Goal: Task Accomplishment & Management: Use online tool/utility

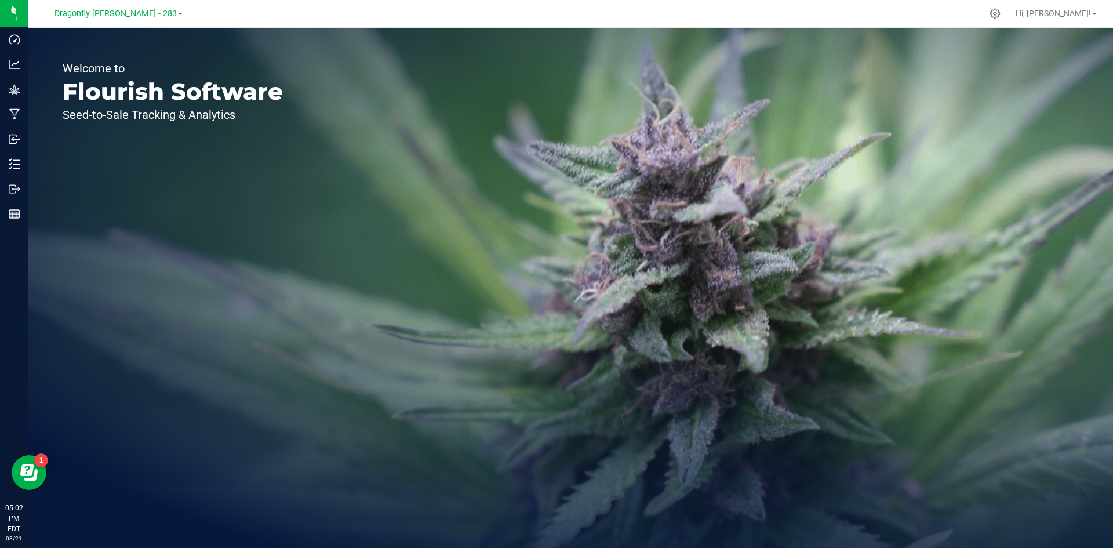
click at [128, 18] on span "Dragonfly Vega - 283" at bounding box center [116, 14] width 122 height 10
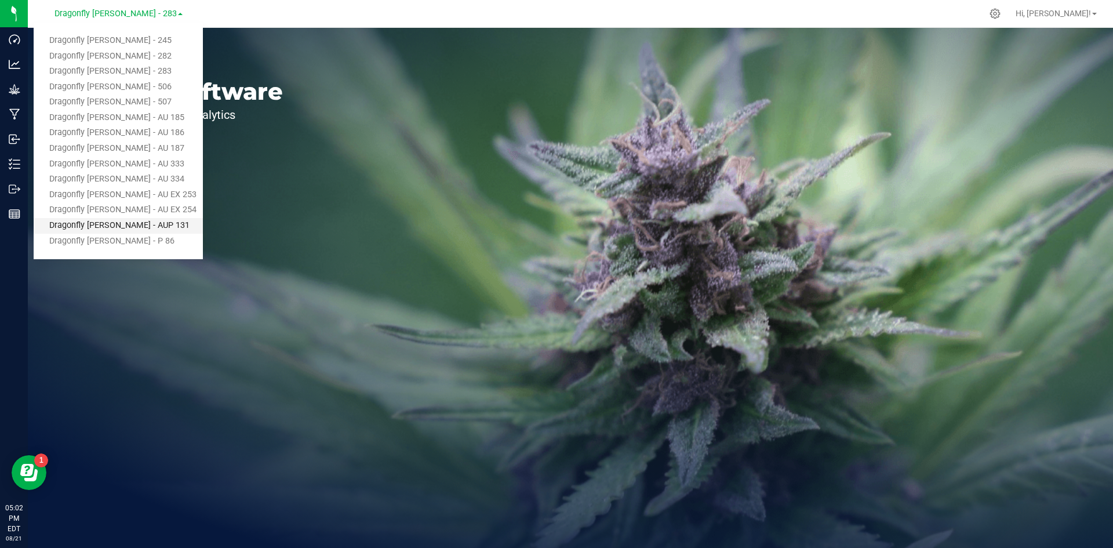
click at [127, 219] on link "Dragonfly [PERSON_NAME] - AUP 131" at bounding box center [118, 226] width 169 height 16
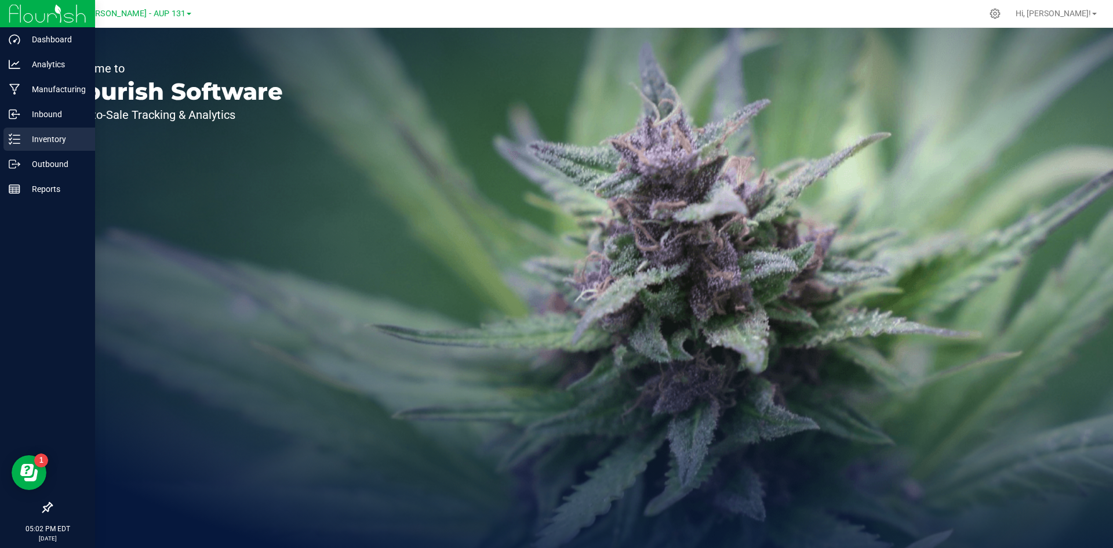
click at [41, 141] on p "Inventory" at bounding box center [55, 139] width 70 height 14
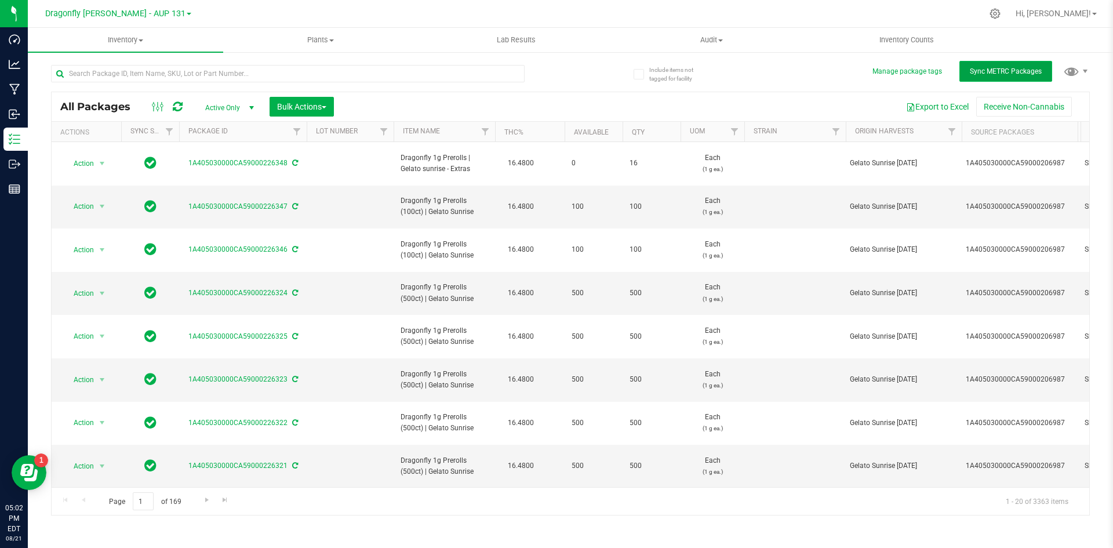
click at [1008, 78] on button "Sync METRC Packages" at bounding box center [1006, 71] width 93 height 21
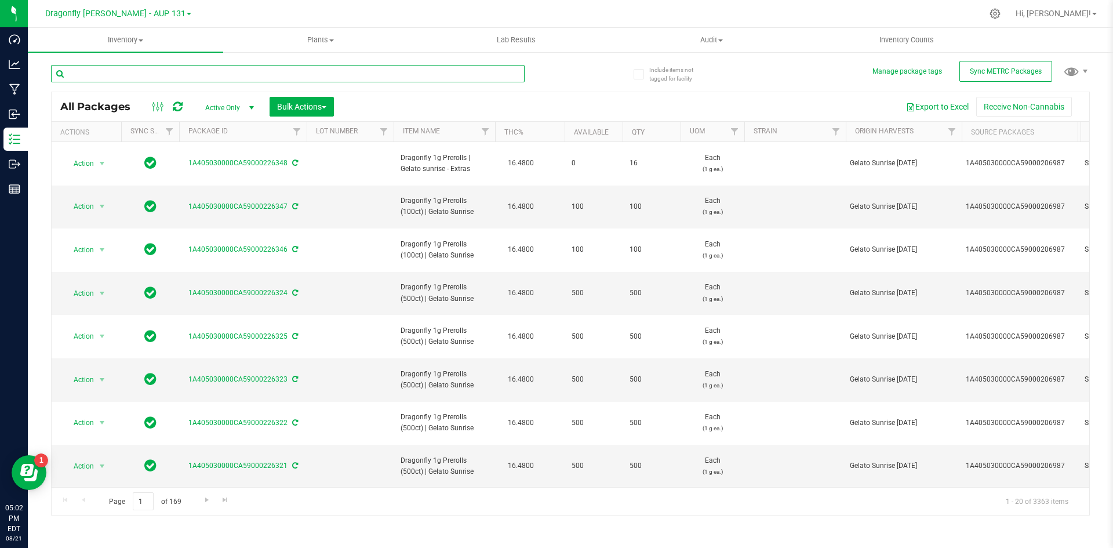
click at [186, 73] on input "text" at bounding box center [288, 73] width 474 height 17
type input "207448"
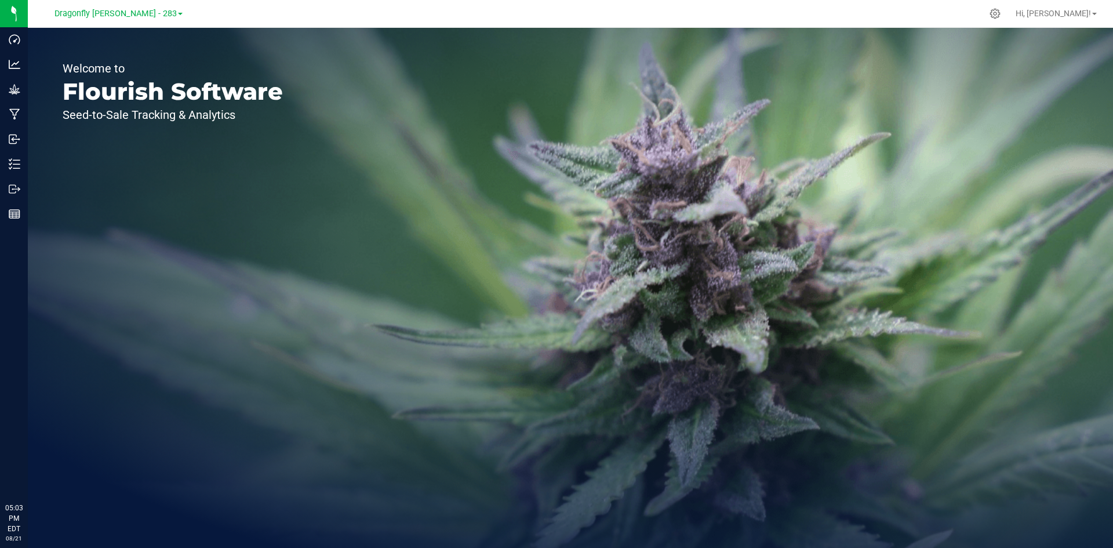
click at [140, 19] on div "Dragonfly Vega - 283" at bounding box center [119, 13] width 128 height 14
click at [119, 11] on span "Dragonfly Vega - 283" at bounding box center [116, 14] width 122 height 10
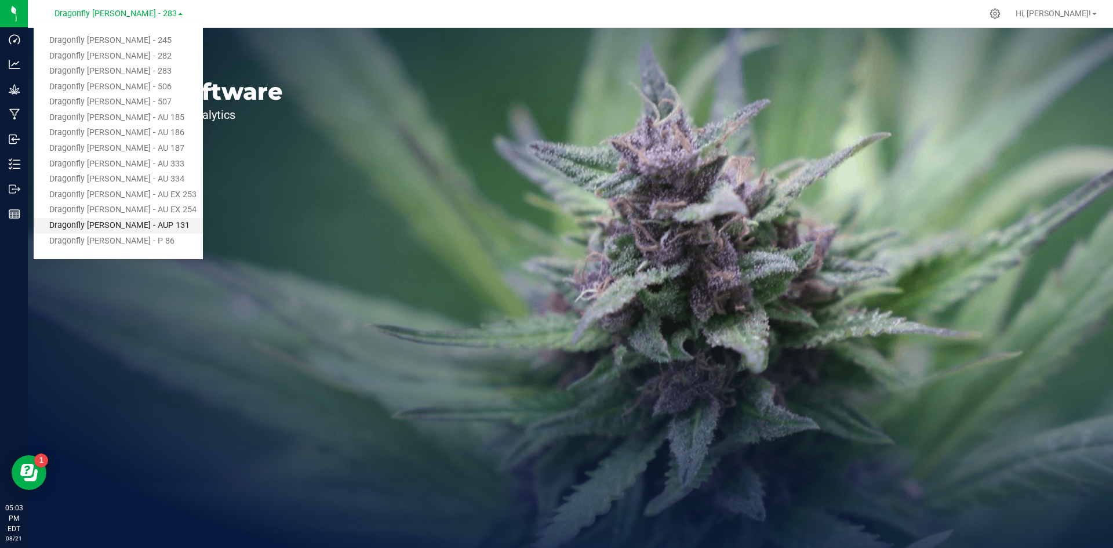
click at [129, 230] on link "Dragonfly [PERSON_NAME] - AUP 131" at bounding box center [118, 226] width 169 height 16
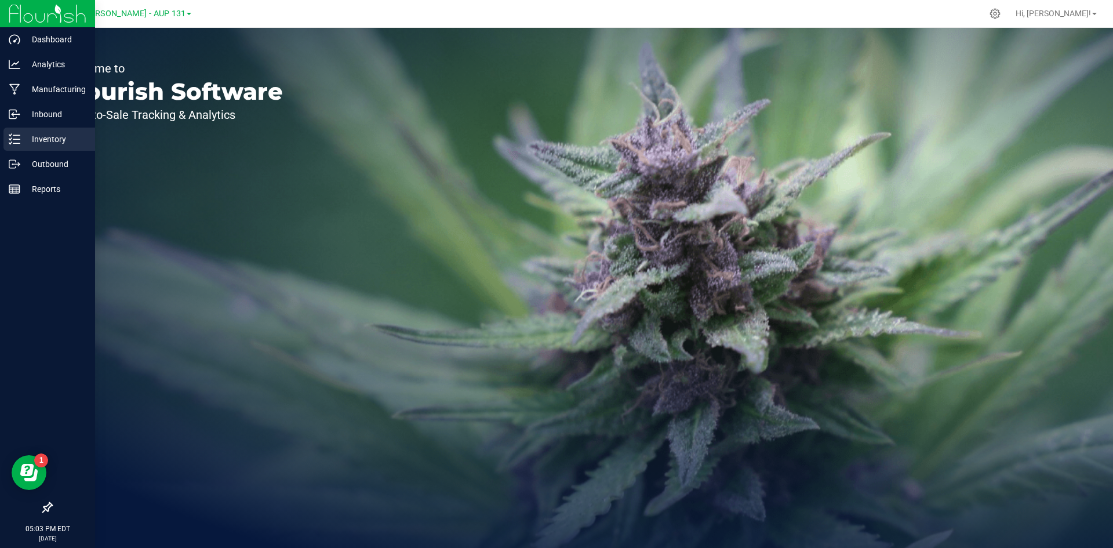
click at [27, 141] on p "Inventory" at bounding box center [55, 139] width 70 height 14
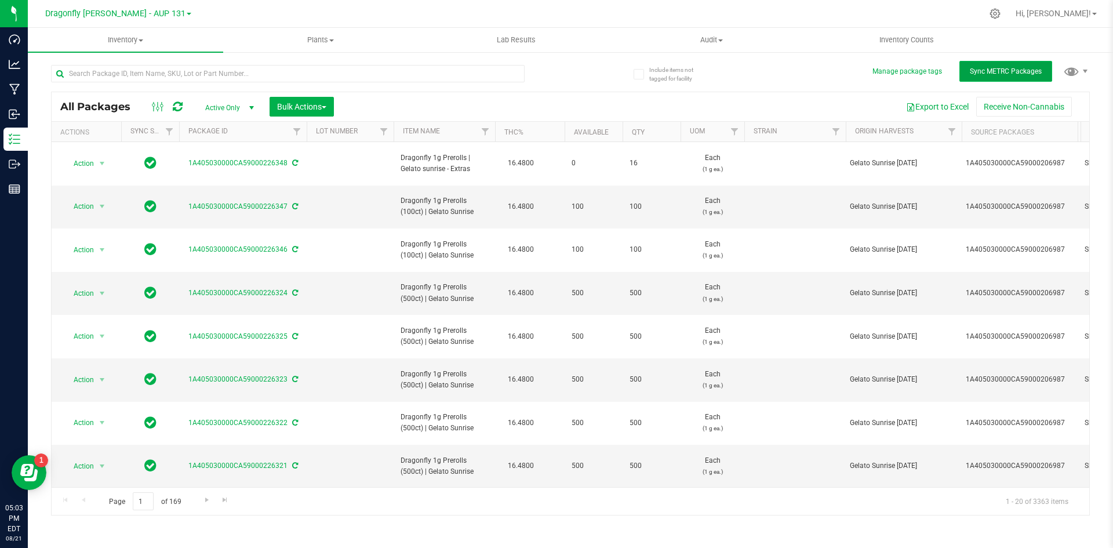
click at [1004, 68] on span "Sync METRC Packages" at bounding box center [1006, 71] width 72 height 8
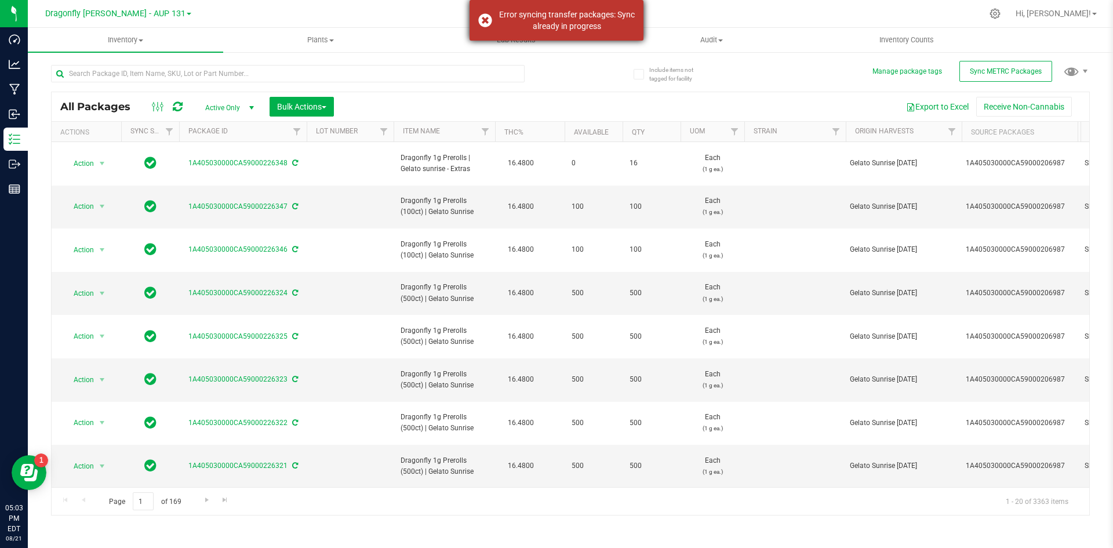
click at [488, 19] on div "Error syncing transfer packages: Sync already in progress" at bounding box center [557, 20] width 174 height 41
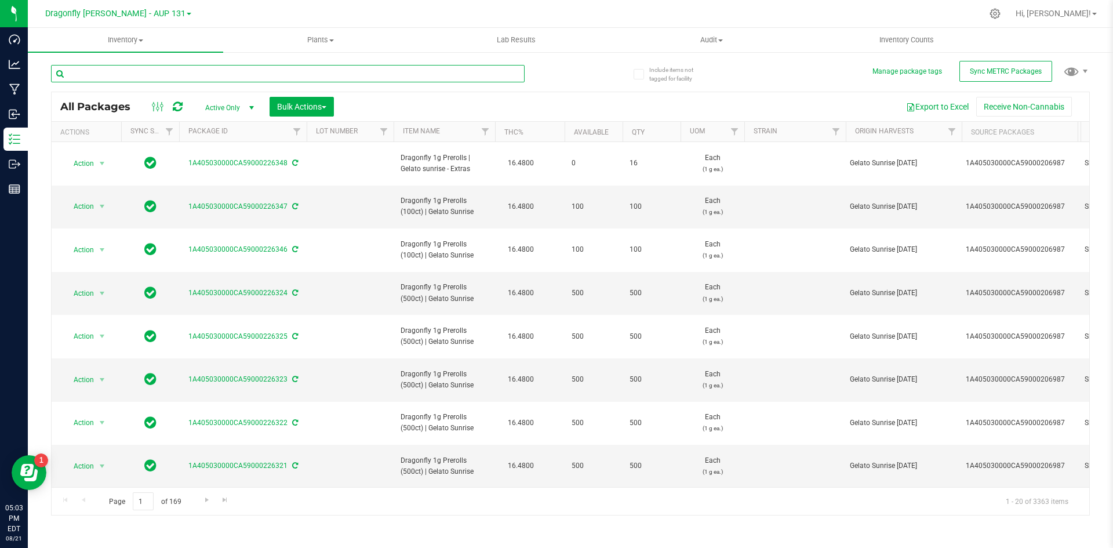
click at [317, 73] on input "text" at bounding box center [288, 73] width 474 height 17
type input "207448"
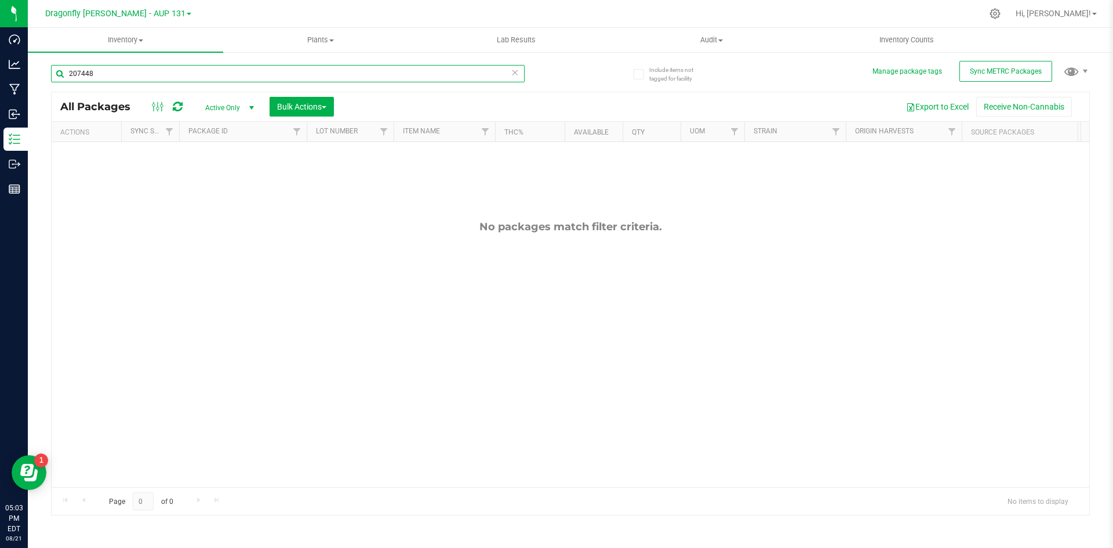
click at [260, 75] on input "207448" at bounding box center [288, 73] width 474 height 17
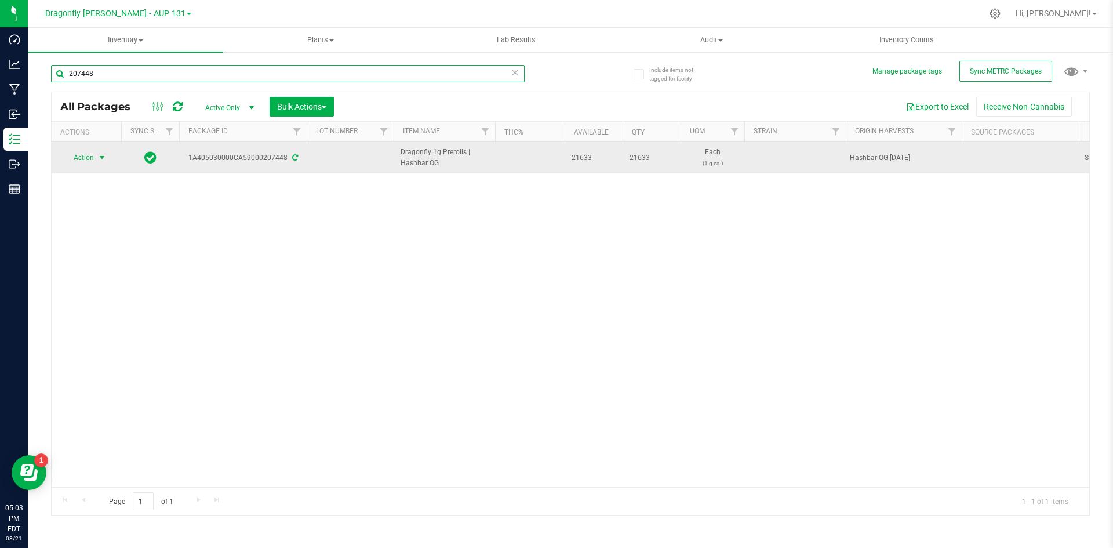
type input "207448"
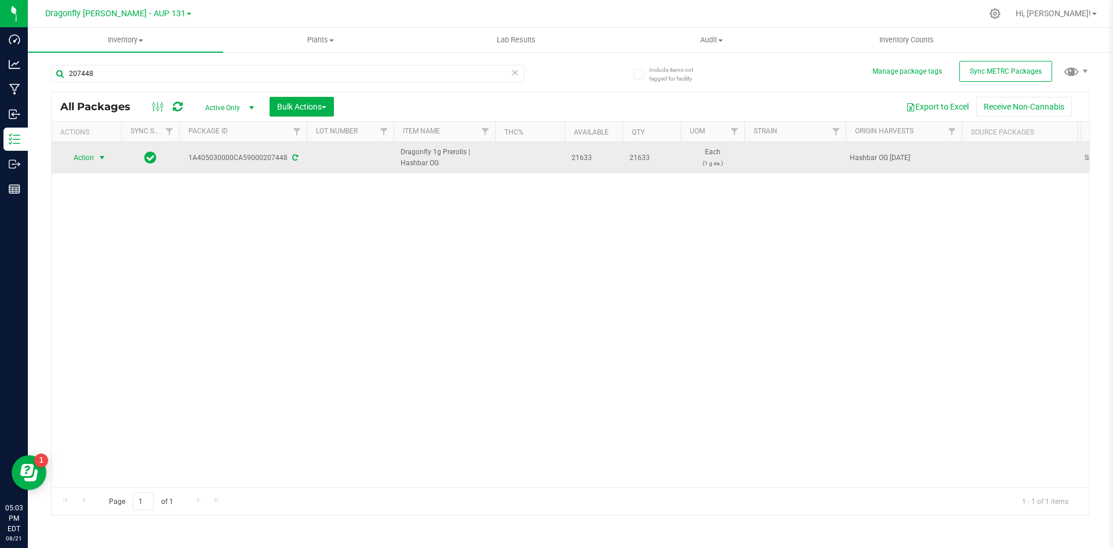
click at [90, 158] on span "Action" at bounding box center [78, 158] width 31 height 16
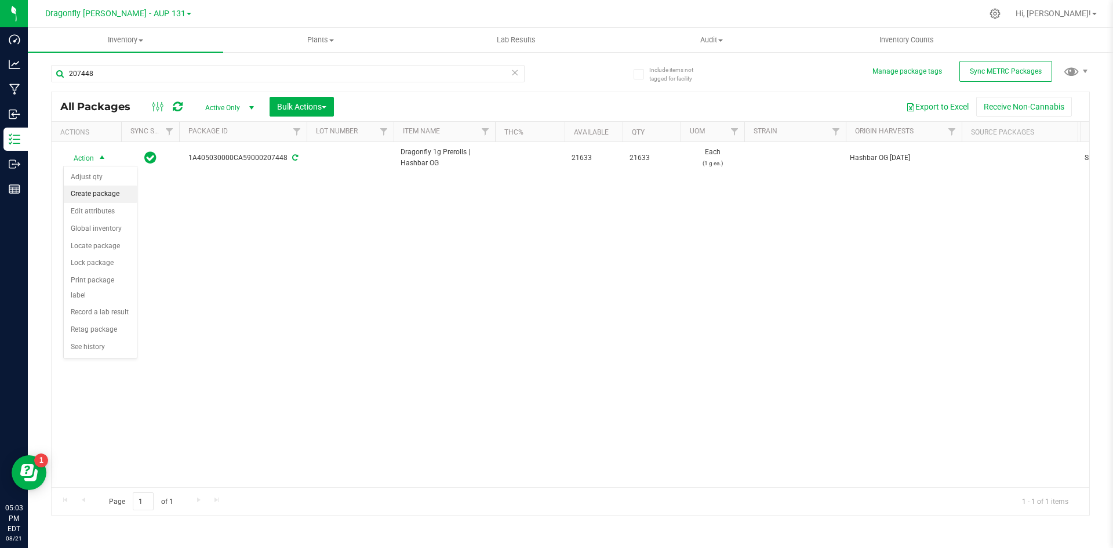
click at [101, 195] on li "Create package" at bounding box center [100, 194] width 73 height 17
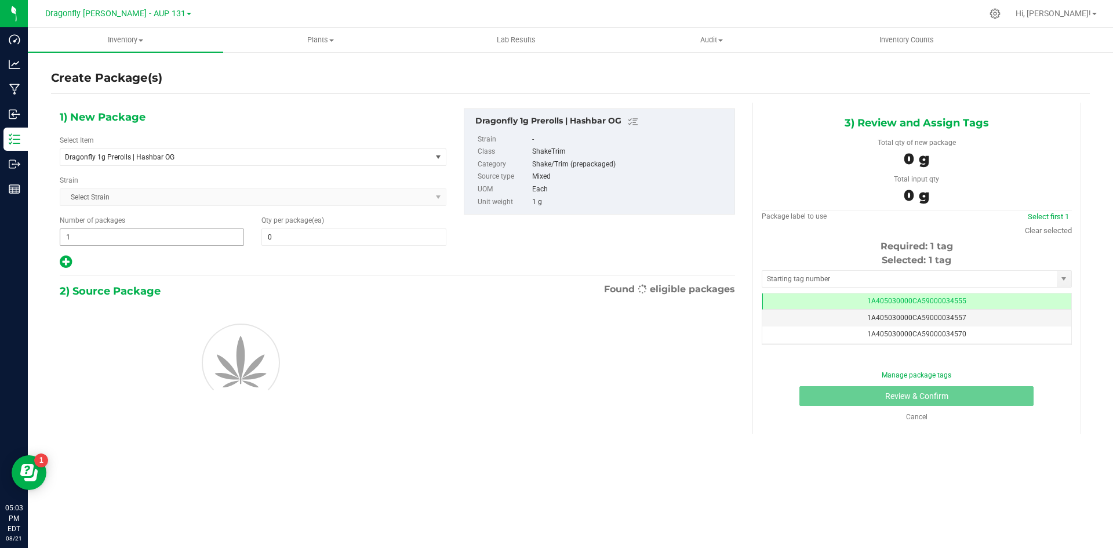
type input "0"
click at [120, 235] on span "1 1" at bounding box center [152, 236] width 184 height 17
click at [120, 235] on input "1" at bounding box center [151, 237] width 183 height 16
type input "43"
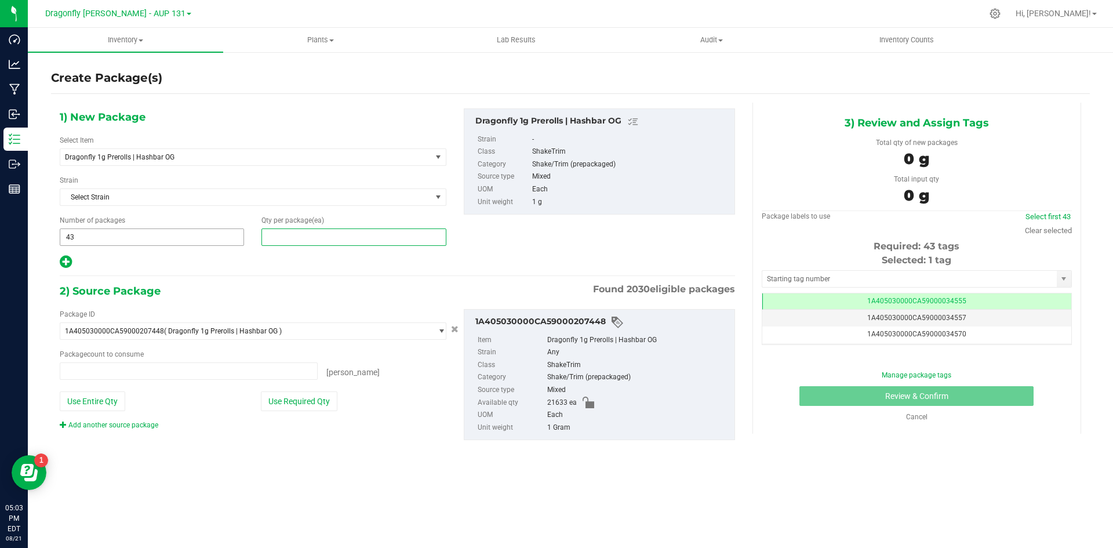
type input "0 ea"
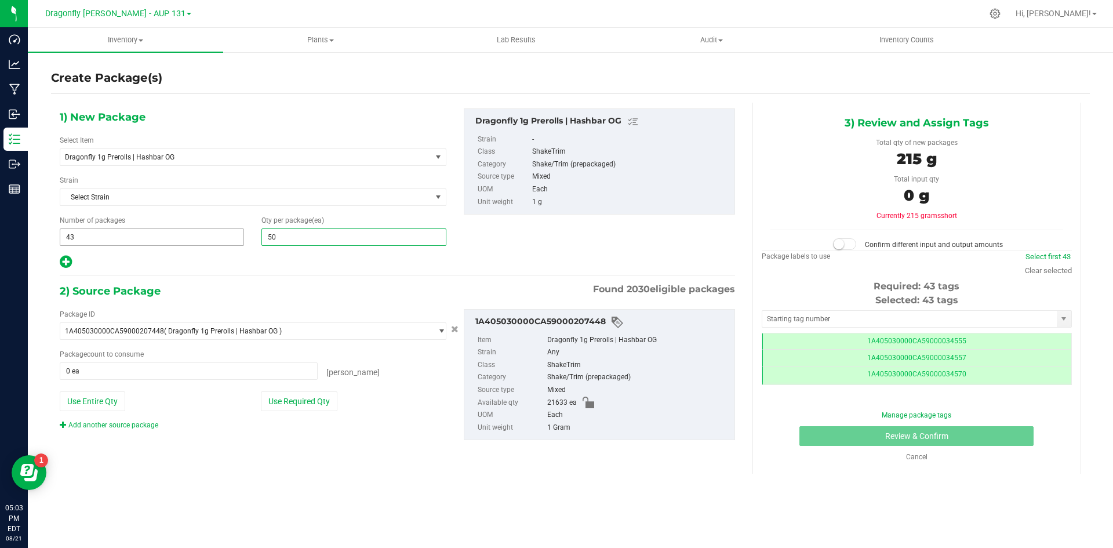
type input "500"
click at [285, 402] on button "Use Required Qty" at bounding box center [299, 401] width 77 height 20
type input "21500 ea"
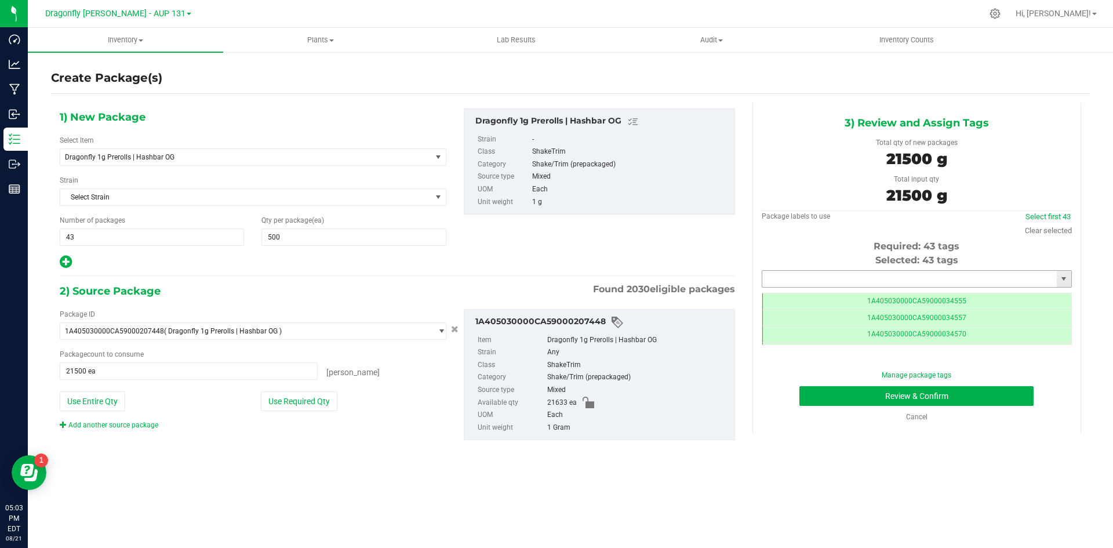
click at [1002, 275] on input "text" at bounding box center [910, 279] width 295 height 16
click at [915, 299] on li "1A405030000CA59000224501" at bounding box center [917, 298] width 309 height 17
type input "1A405030000CA59000224501"
click at [962, 393] on button "Review & Confirm" at bounding box center [917, 396] width 234 height 20
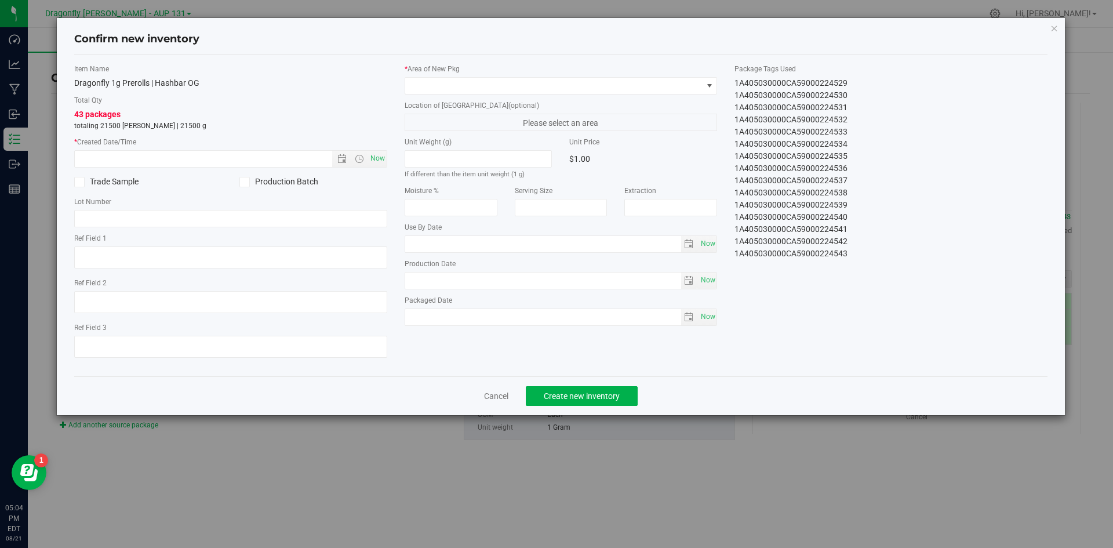
drag, startPoint x: 730, startPoint y: 86, endPoint x: 894, endPoint y: 317, distance: 282.9
click at [894, 317] on div "Item Name Dragonfly 1g Prerolls | Hashbar OG Total Qty 43 packages totaling 215…" at bounding box center [562, 215] width 992 height 303
copy div "1A405030000CA59000224501 1A405030000CA59000224502 1A405030000CA59000224503 1A40…"
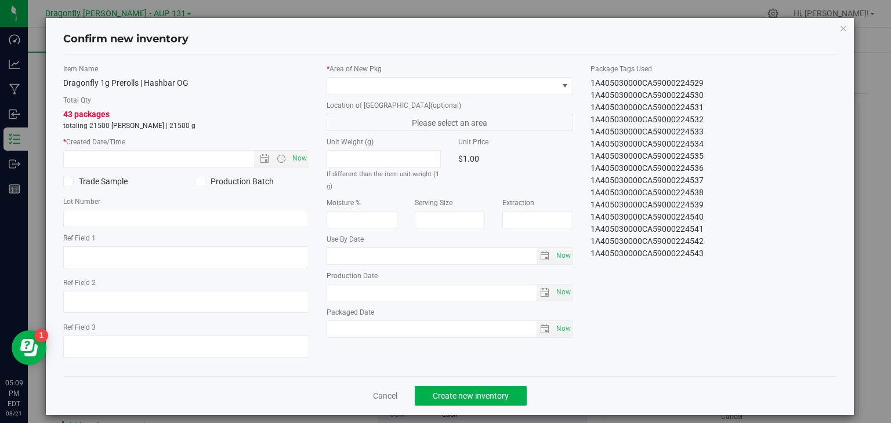
scroll to position [341, 0]
